Goal: Find specific page/section: Find specific page/section

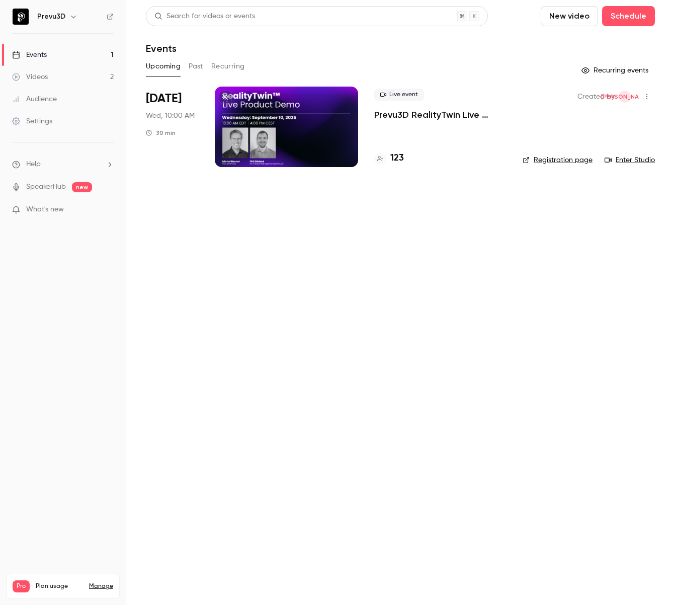
click at [407, 265] on main "Search for videos or events New video Schedule Events Upcoming Past Recurring R…" at bounding box center [401, 302] width 550 height 605
click at [326, 150] on div at bounding box center [286, 127] width 143 height 81
